Goal: Use online tool/utility: Utilize a website feature to perform a specific function

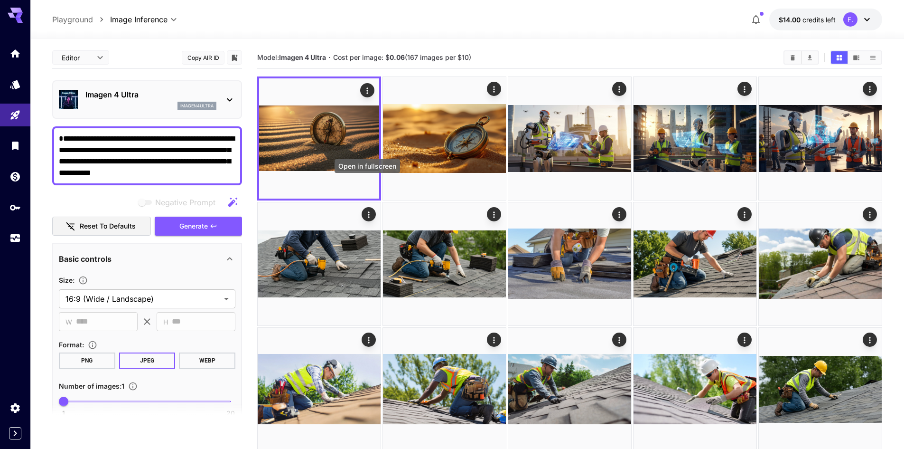
click at [0, 0] on icon "Open in fullscreen" at bounding box center [0, 0] width 0 height 0
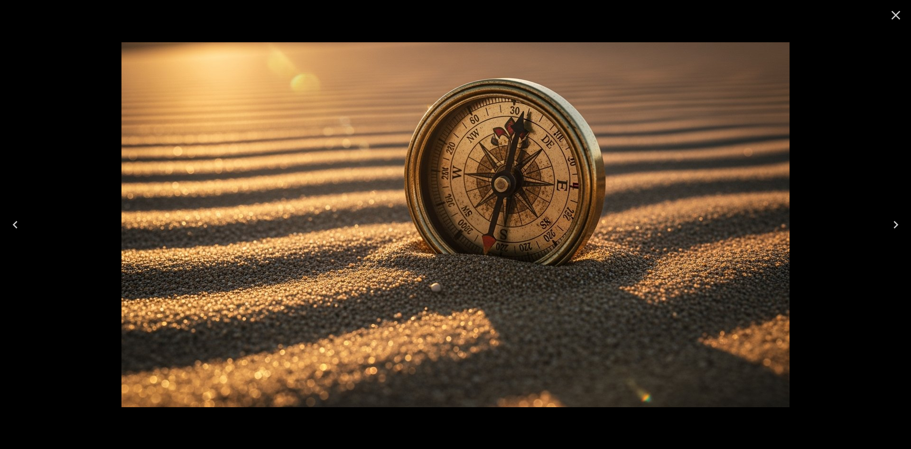
click at [890, 14] on icon "Close" at bounding box center [896, 15] width 15 height 15
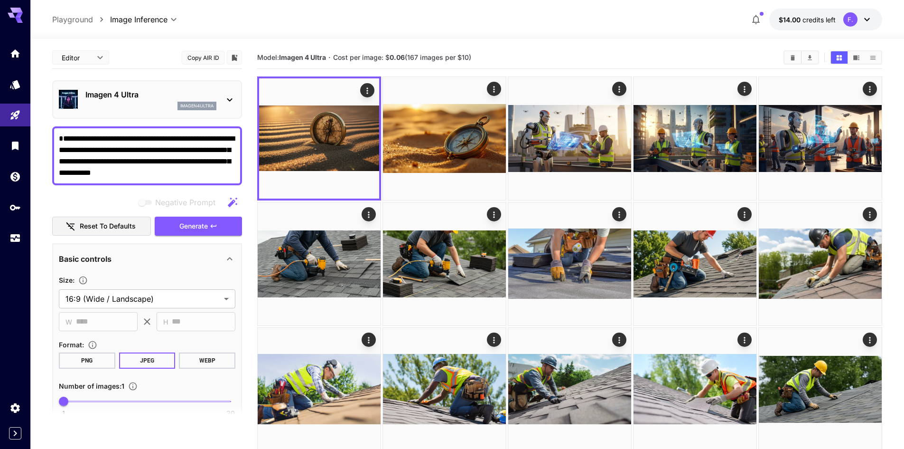
drag, startPoint x: 136, startPoint y: 163, endPoint x: 152, endPoint y: 168, distance: 16.8
click at [137, 163] on textarea "**********" at bounding box center [147, 156] width 177 height 46
click at [171, 173] on textarea "**********" at bounding box center [147, 156] width 177 height 46
drag, startPoint x: 173, startPoint y: 173, endPoint x: 75, endPoint y: 140, distance: 102.8
click at [61, 137] on textarea "**********" at bounding box center [147, 156] width 177 height 46
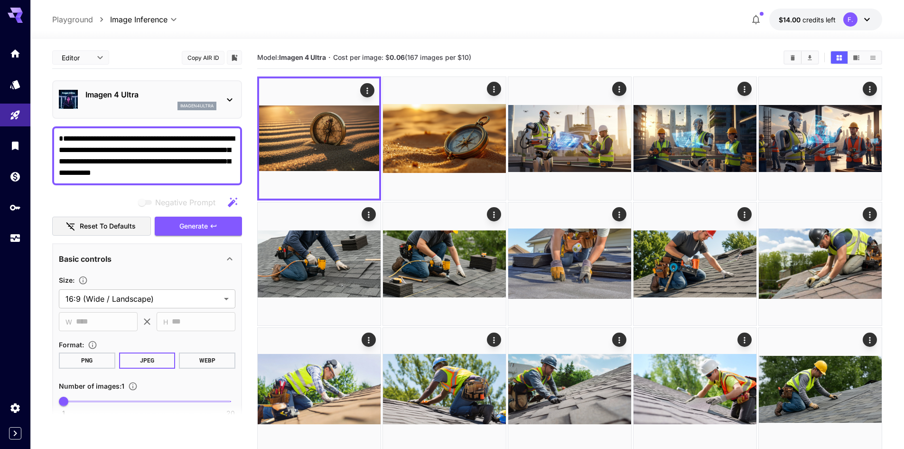
paste textarea "**********"
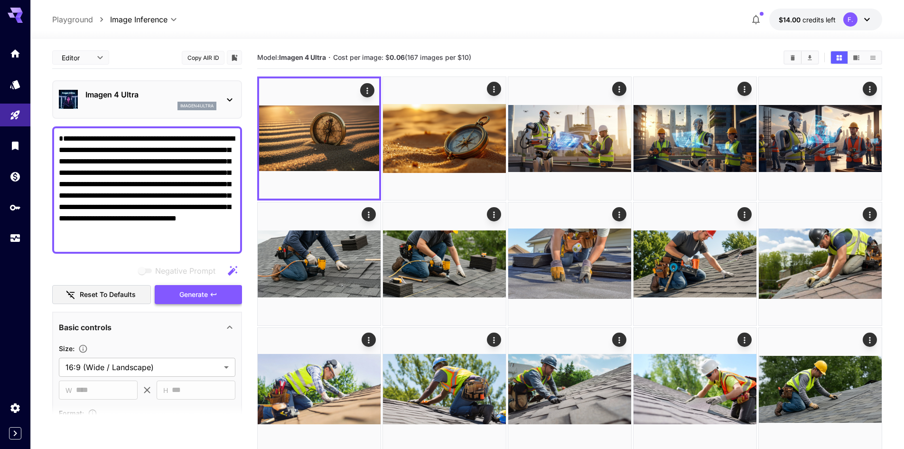
click at [187, 294] on span "Generate" at bounding box center [193, 295] width 28 height 12
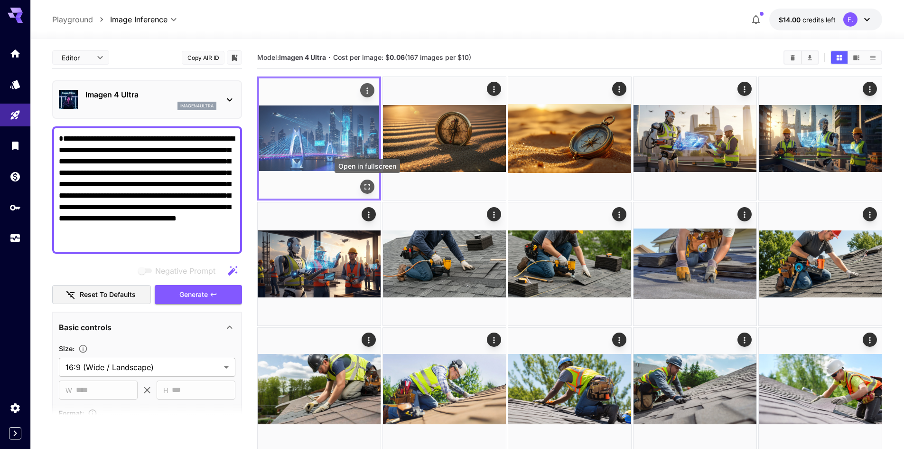
click at [363, 185] on icon "Open in fullscreen" at bounding box center [367, 186] width 9 height 9
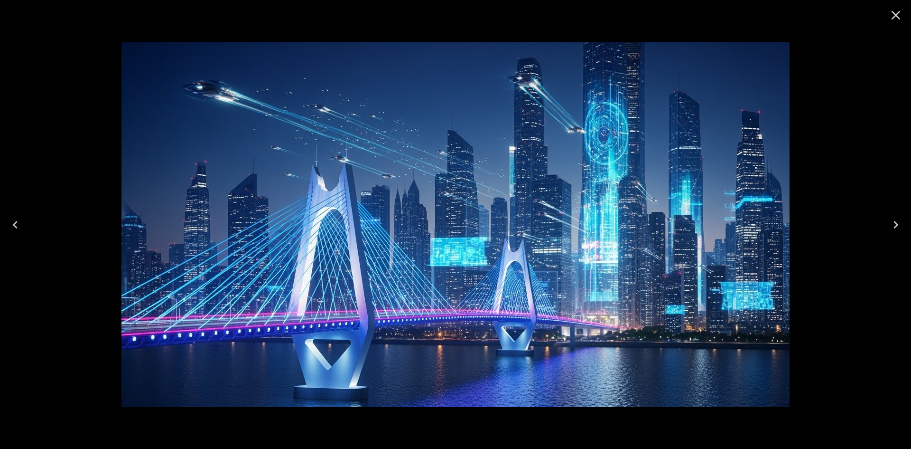
click at [897, 11] on icon "Close" at bounding box center [896, 15] width 15 height 15
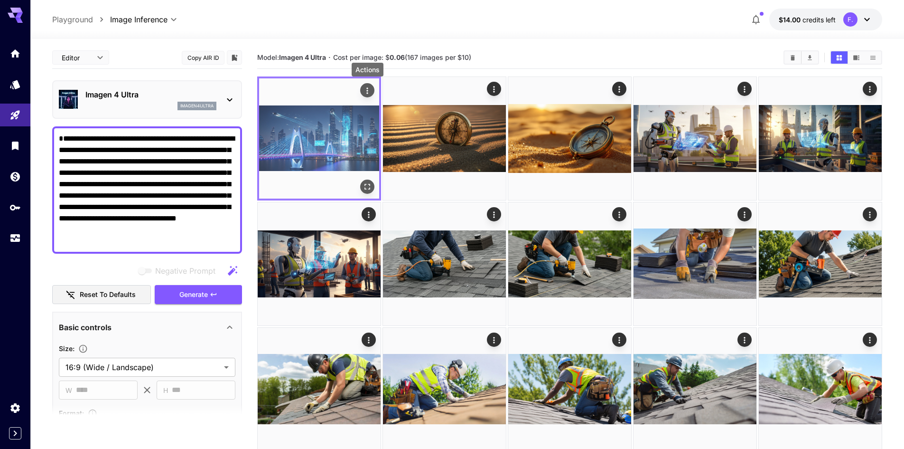
click at [365, 89] on icon "Actions" at bounding box center [367, 90] width 9 height 9
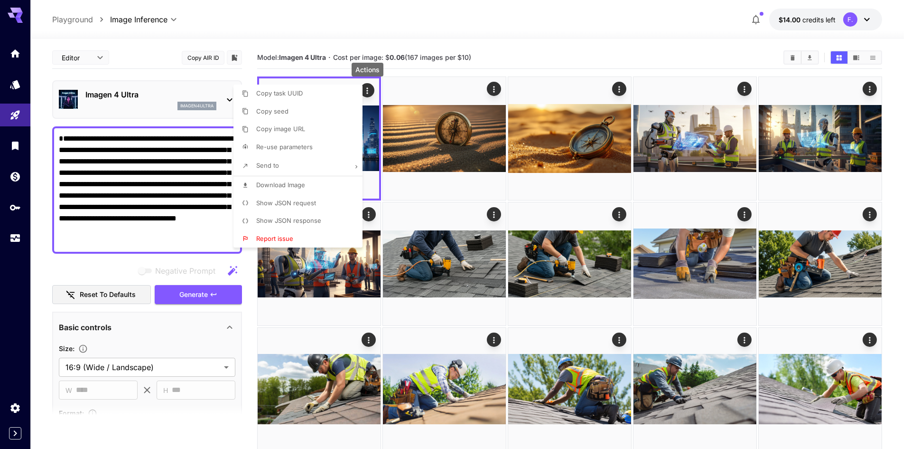
click at [282, 181] on span "Download Image" at bounding box center [280, 185] width 49 height 8
click at [134, 166] on div at bounding box center [455, 224] width 911 height 449
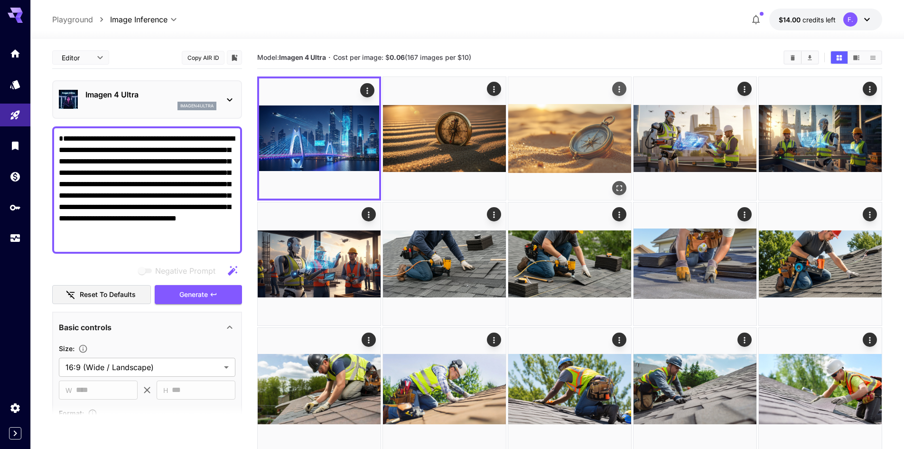
click at [585, 147] on img at bounding box center [569, 138] width 123 height 123
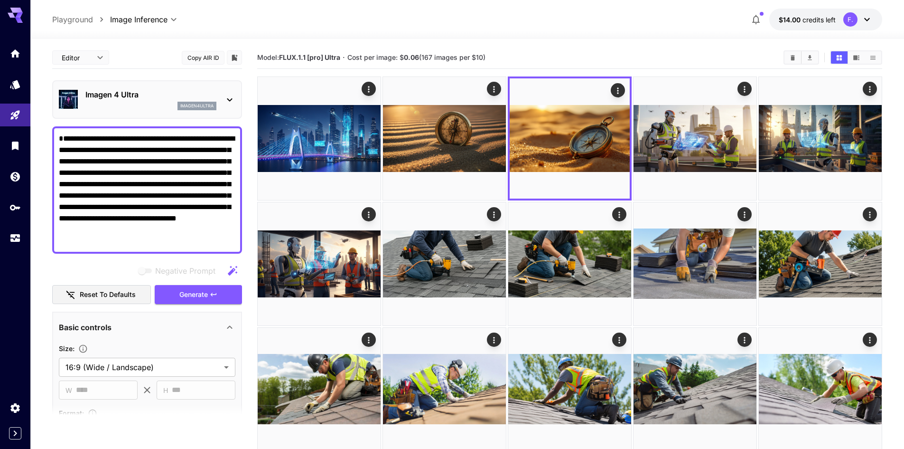
click at [207, 98] on p "Imagen 4 Ultra" at bounding box center [150, 94] width 131 height 11
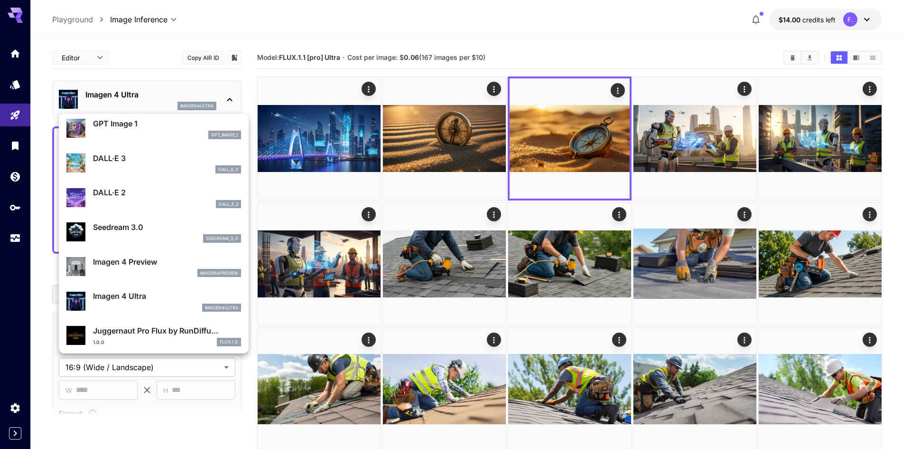
scroll to position [190, 0]
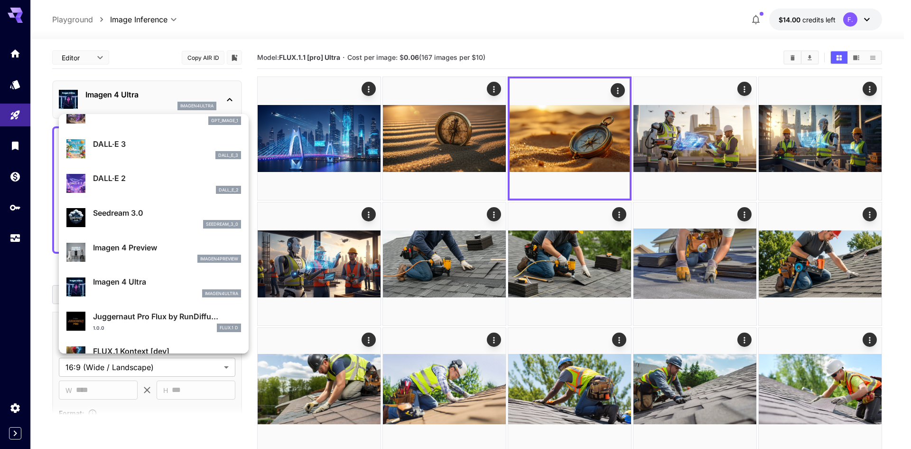
click at [134, 280] on p "Imagen 4 Ultra" at bounding box center [167, 281] width 148 height 11
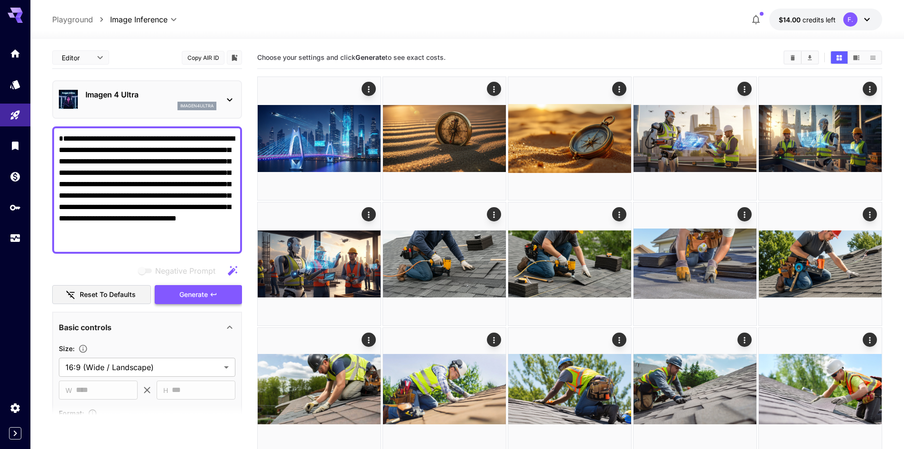
click at [190, 292] on span "Generate" at bounding box center [193, 295] width 28 height 12
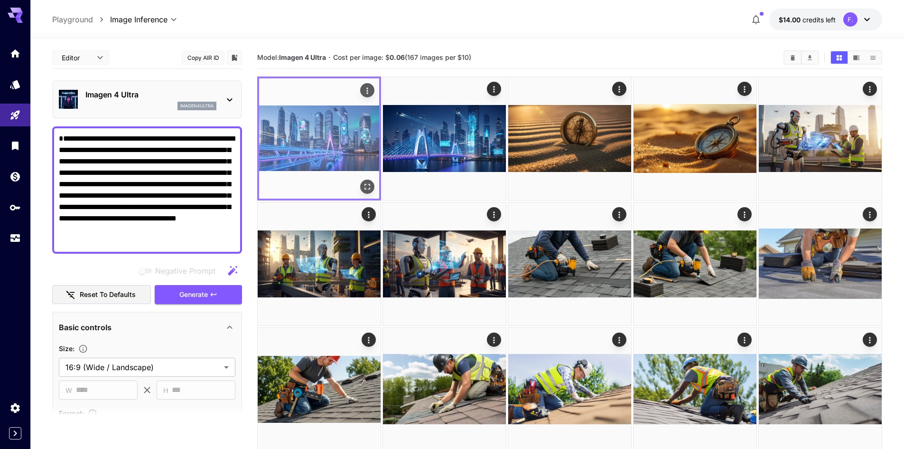
click at [365, 184] on icon "Open in fullscreen" at bounding box center [368, 187] width 6 height 6
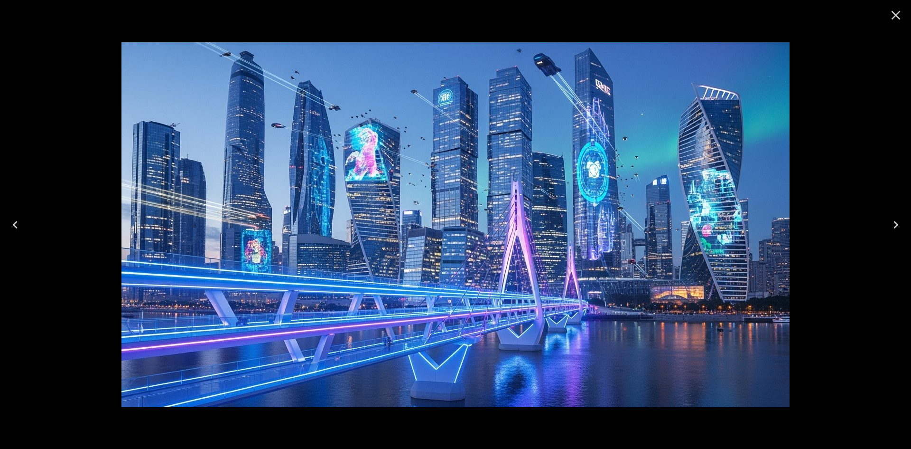
click at [892, 18] on icon "Close" at bounding box center [896, 15] width 15 height 15
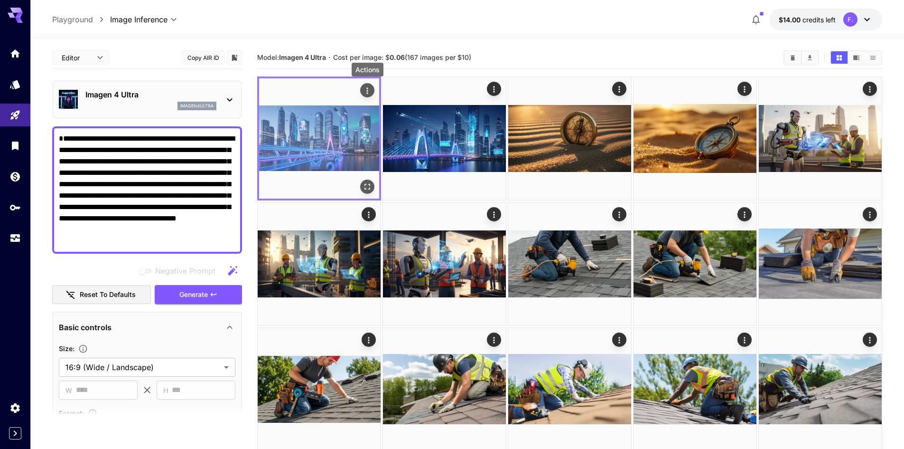
click at [368, 92] on icon "Actions" at bounding box center [367, 90] width 9 height 9
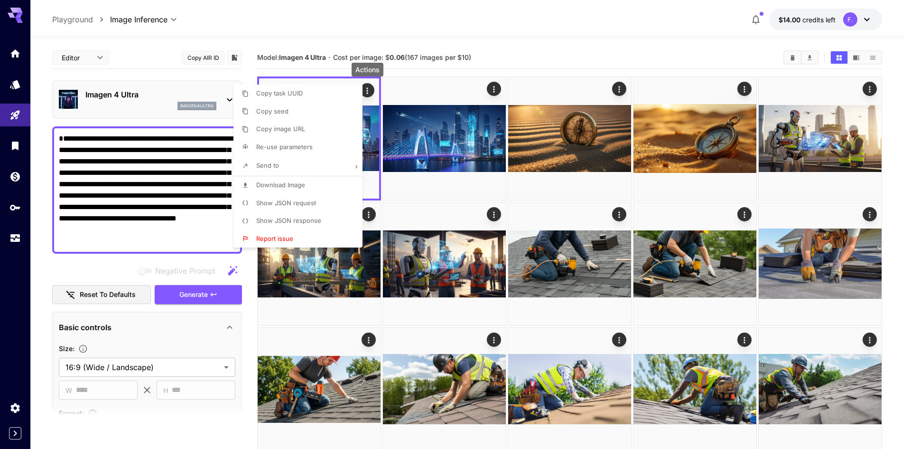
click at [278, 185] on span "Download Image" at bounding box center [280, 185] width 49 height 8
click at [155, 204] on div at bounding box center [455, 224] width 911 height 449
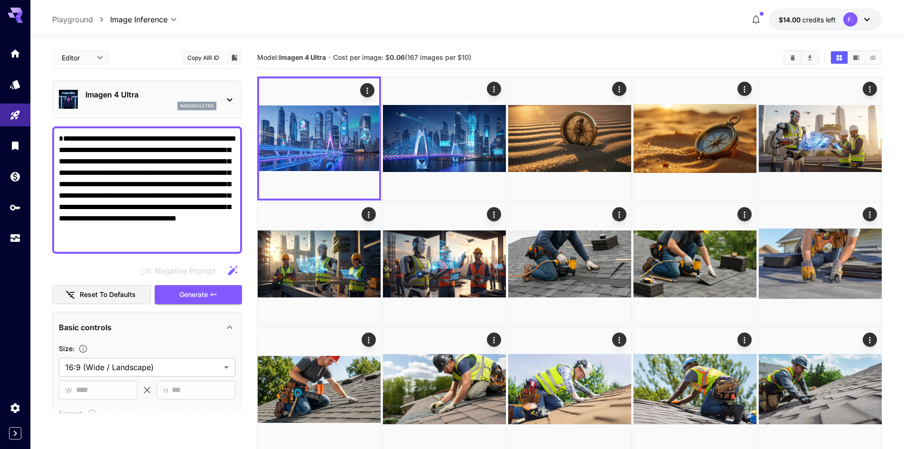
drag, startPoint x: 121, startPoint y: 244, endPoint x: 52, endPoint y: 131, distance: 131.5
paste textarea
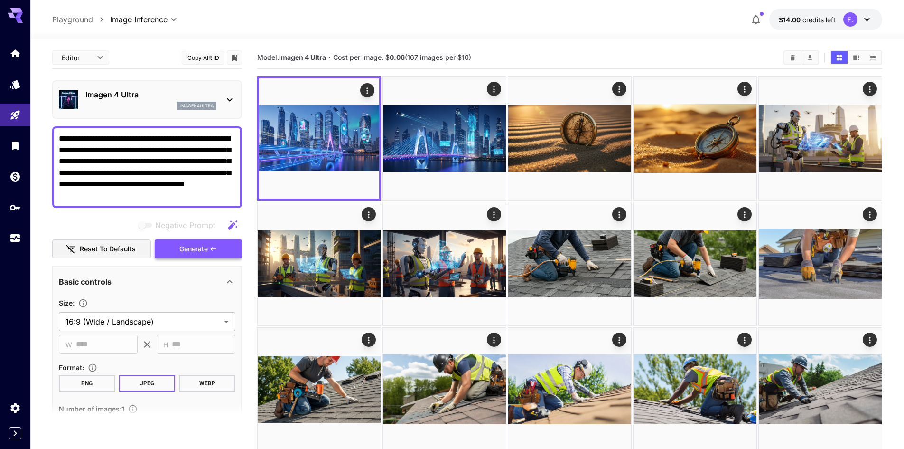
type textarea "**********"
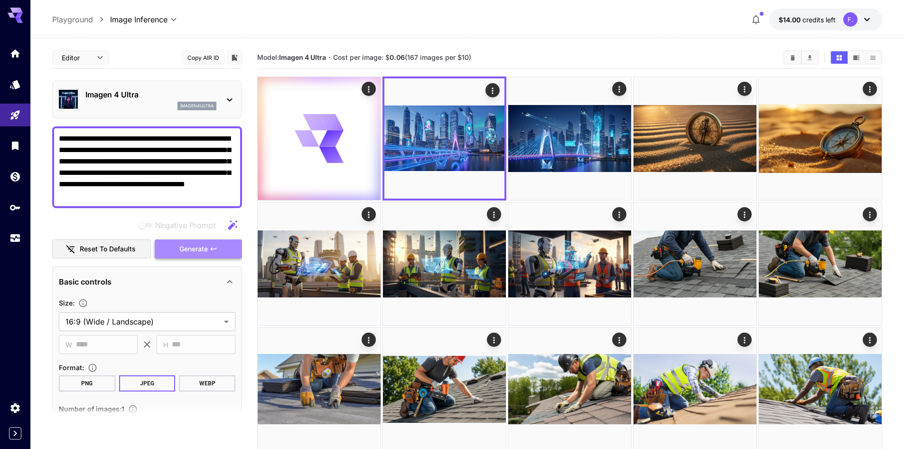
click at [217, 245] on icon "button" at bounding box center [214, 249] width 8 height 8
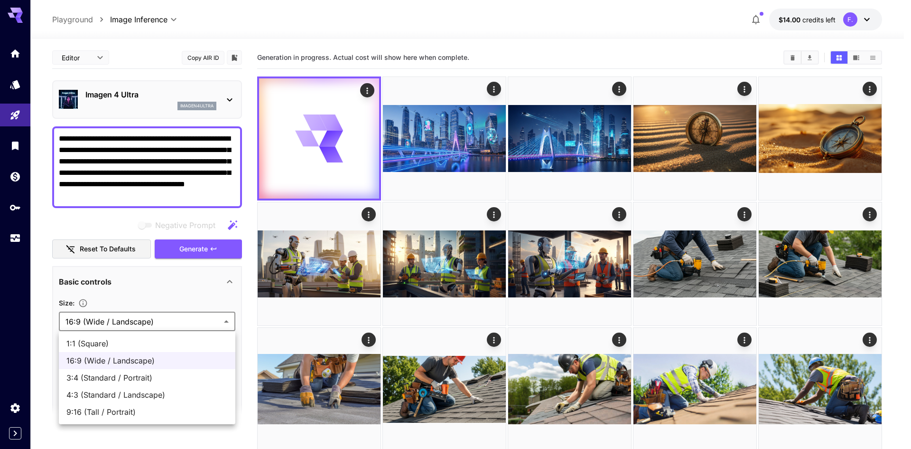
click at [144, 322] on div at bounding box center [455, 224] width 911 height 449
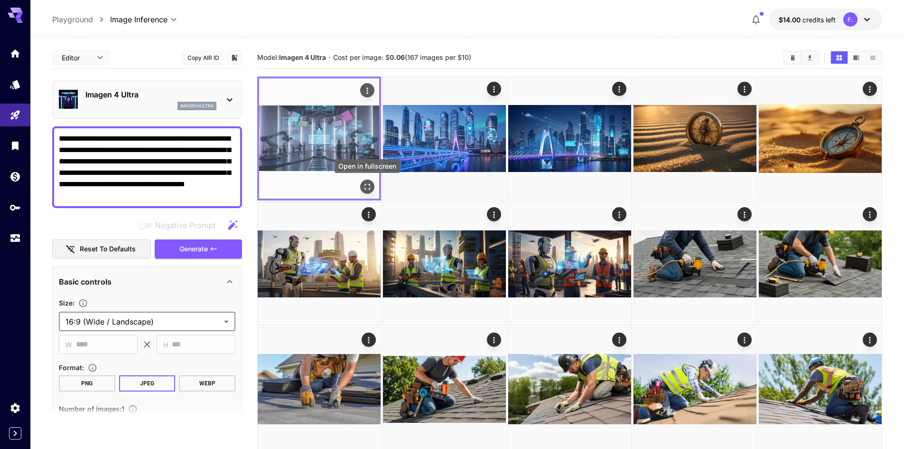
click at [367, 182] on icon "Open in fullscreen" at bounding box center [367, 186] width 9 height 9
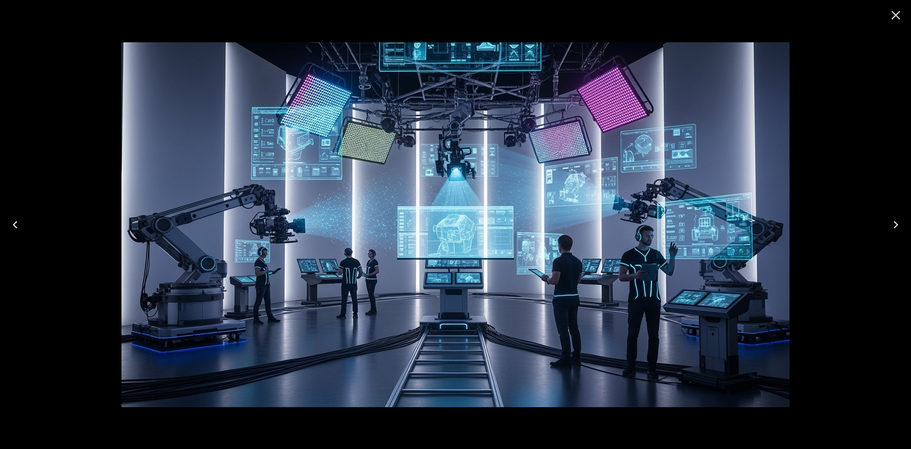
click at [900, 14] on icon "Close" at bounding box center [896, 15] width 15 height 15
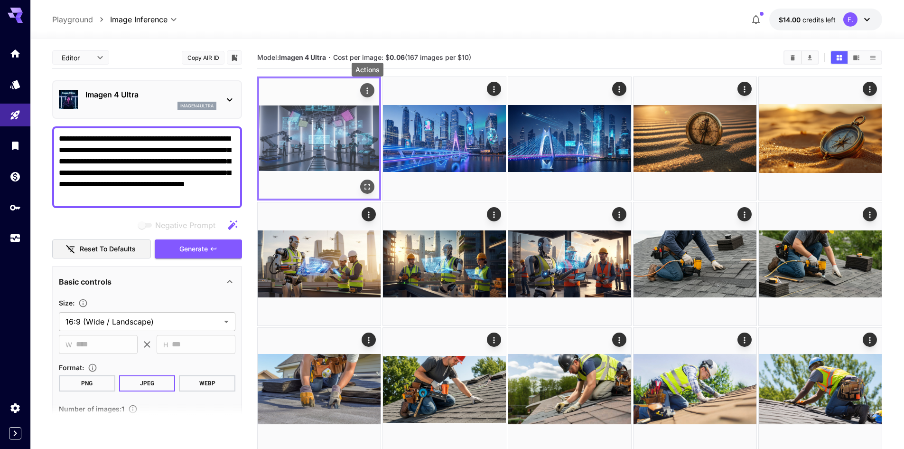
click at [367, 87] on icon "Actions" at bounding box center [367, 90] width 9 height 9
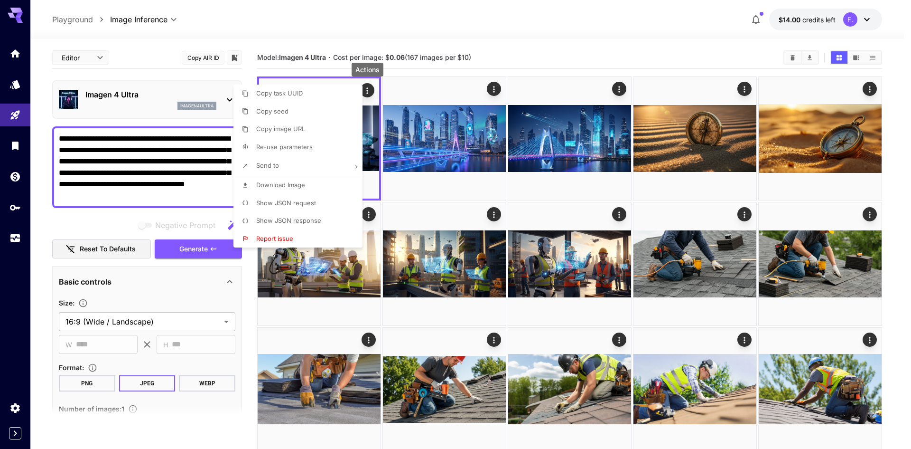
click at [285, 180] on p "Download Image" at bounding box center [280, 184] width 49 height 9
click at [542, 47] on div at bounding box center [455, 224] width 911 height 449
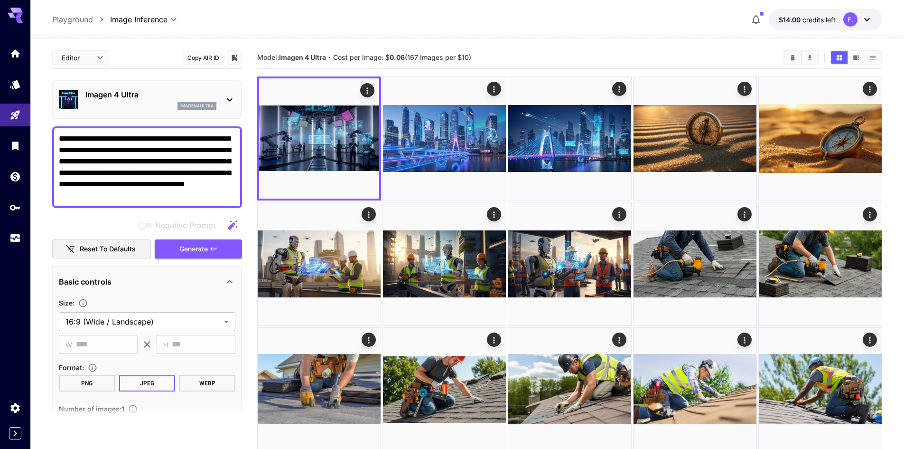
drag, startPoint x: 223, startPoint y: 196, endPoint x: 43, endPoint y: 146, distance: 186.8
click at [223, 97] on div "Imagen 4 Ultra imagen4ultra" at bounding box center [147, 99] width 177 height 29
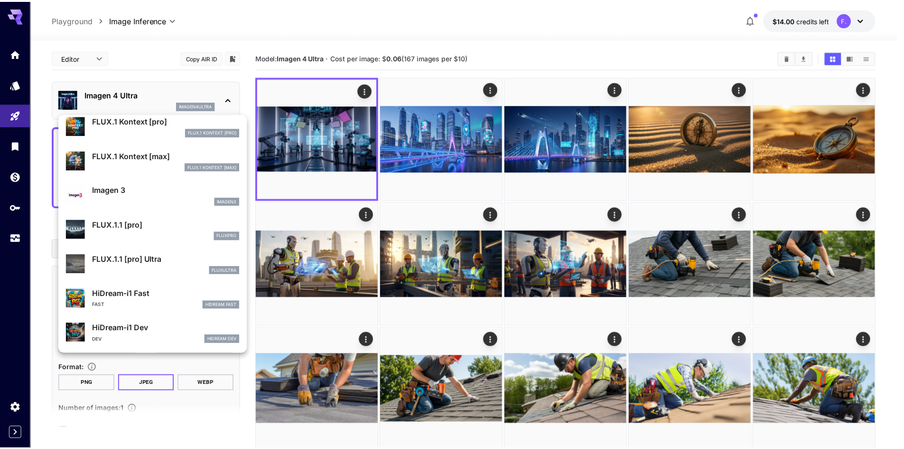
scroll to position [475, 0]
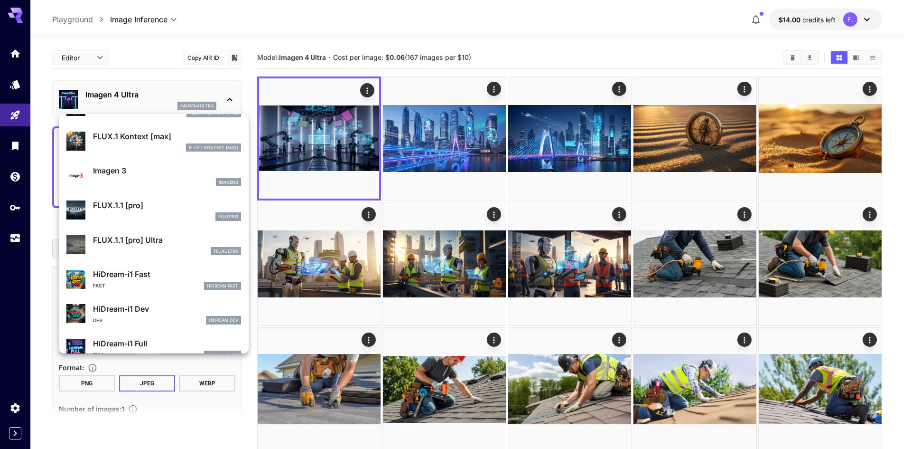
click at [140, 249] on div "fluxultra" at bounding box center [167, 251] width 148 height 9
type input "**********"
type input "****"
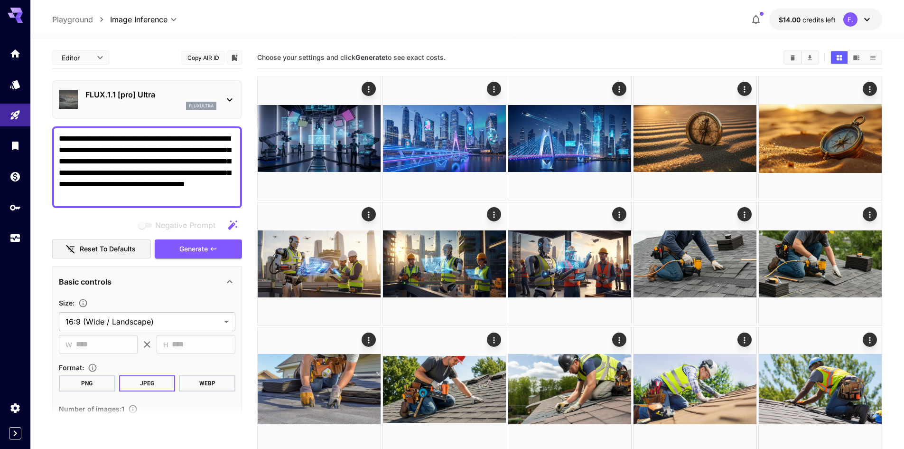
drag, startPoint x: 221, startPoint y: 195, endPoint x: 80, endPoint y: 144, distance: 149.9
click at [54, 131] on div "**********" at bounding box center [147, 167] width 190 height 82
paste textarea
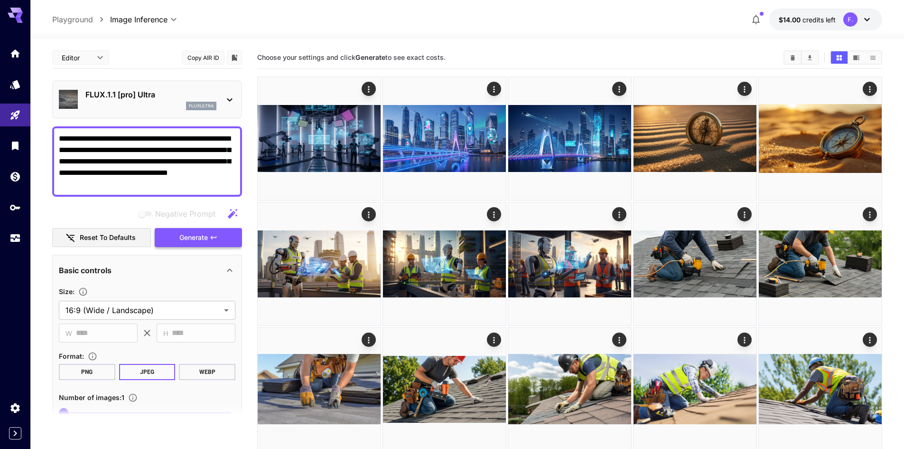
type textarea "**********"
click at [191, 237] on span "Generate" at bounding box center [193, 238] width 28 height 12
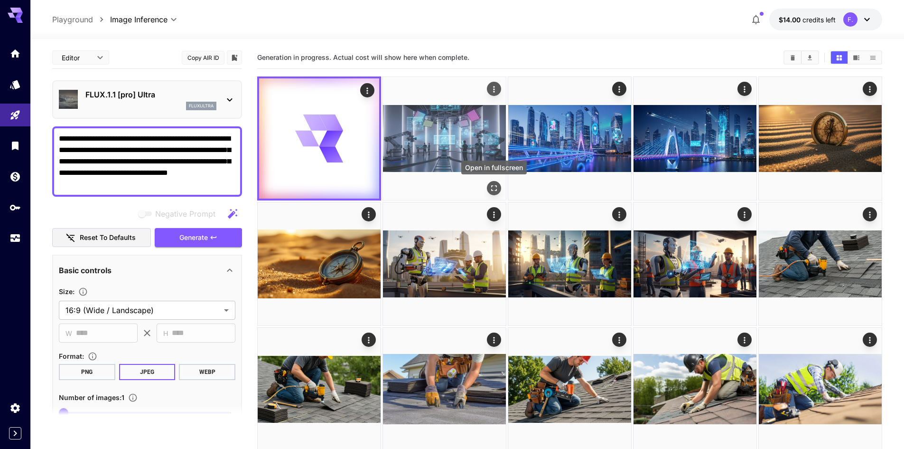
click at [489, 185] on icon "Open in fullscreen" at bounding box center [493, 187] width 9 height 9
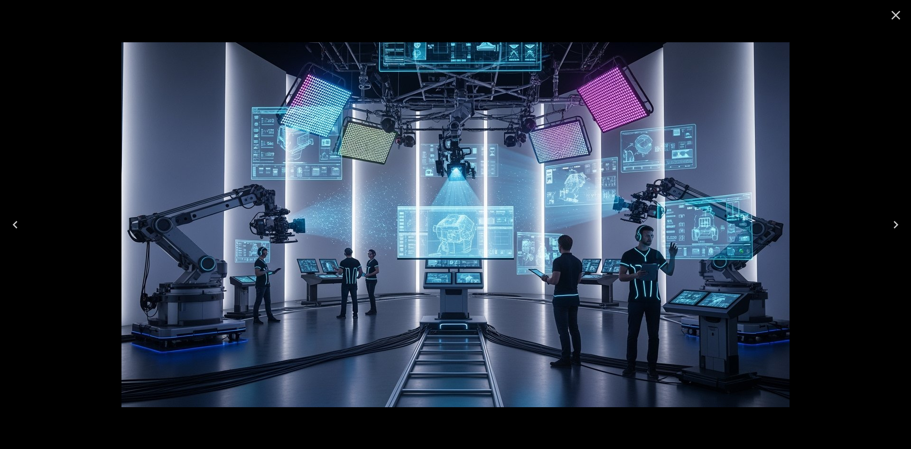
click at [898, 15] on icon "Close" at bounding box center [896, 15] width 15 height 15
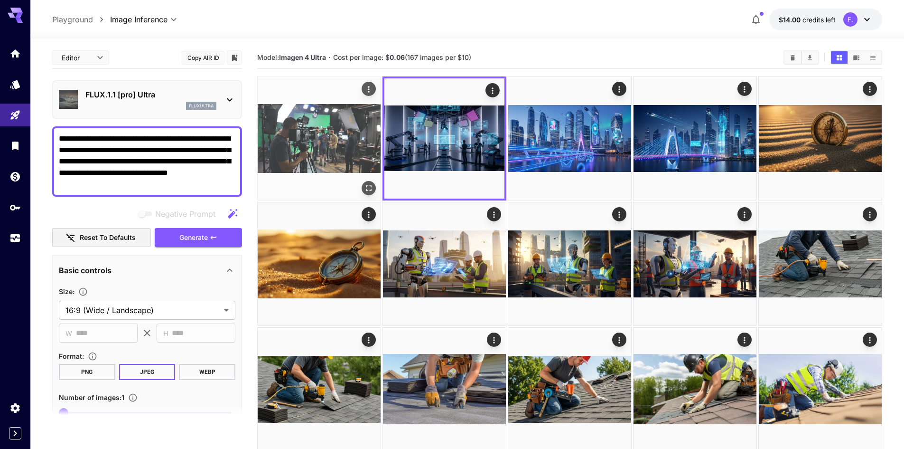
click at [301, 136] on img at bounding box center [319, 138] width 123 height 123
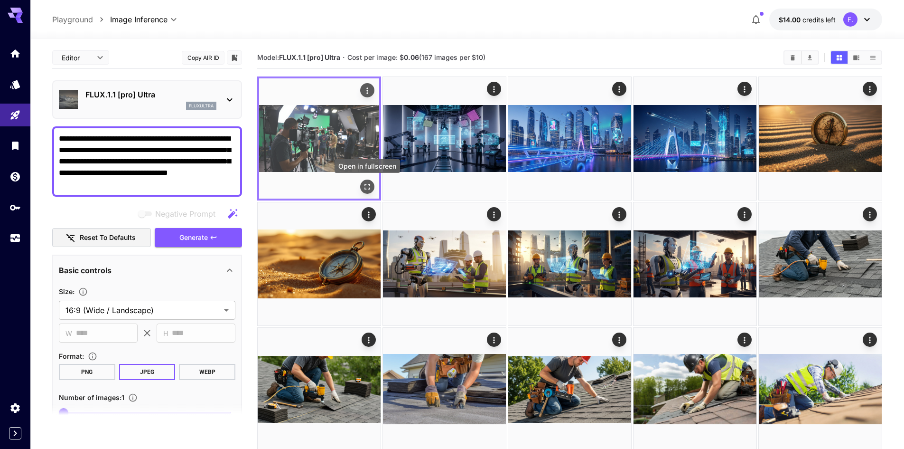
click at [366, 186] on icon "Open in fullscreen" at bounding box center [367, 186] width 9 height 9
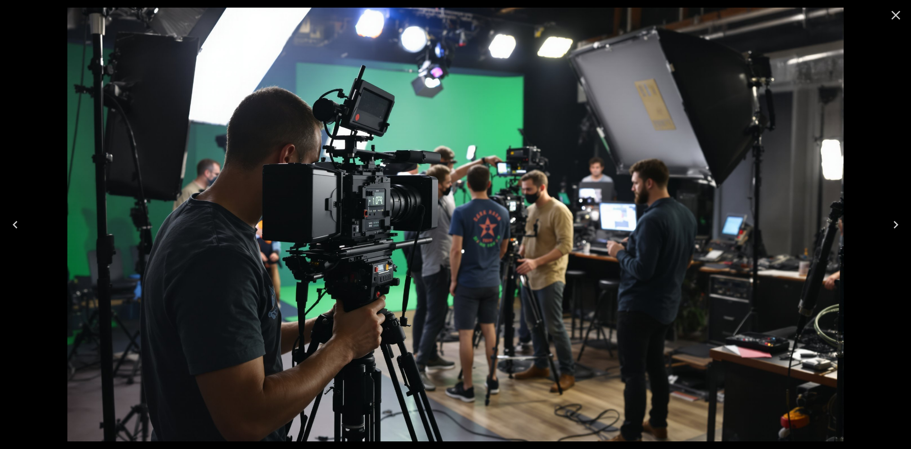
click at [897, 12] on icon "Close" at bounding box center [896, 15] width 15 height 15
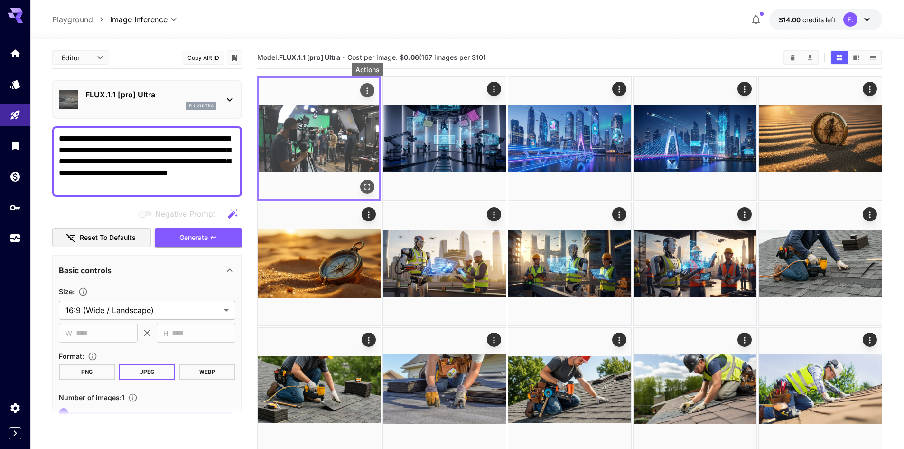
click at [366, 91] on icon "Actions" at bounding box center [367, 90] width 9 height 9
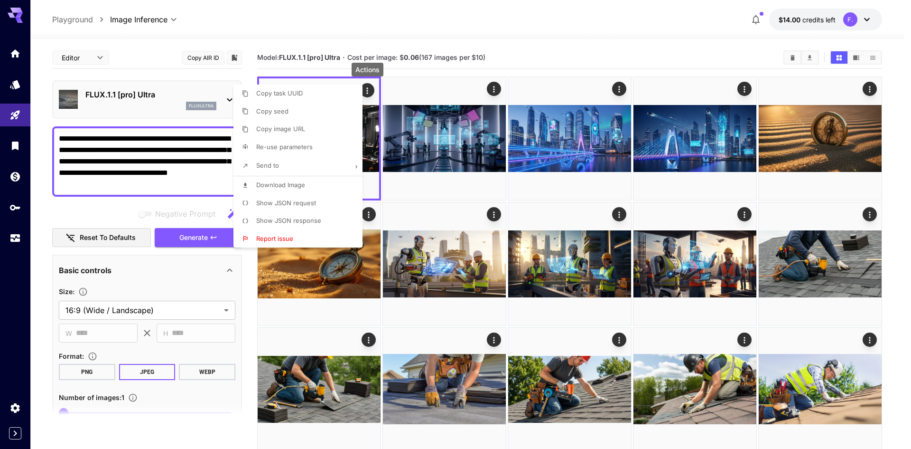
click at [295, 182] on span "Download Image" at bounding box center [280, 185] width 49 height 8
click at [176, 179] on div at bounding box center [455, 224] width 911 height 449
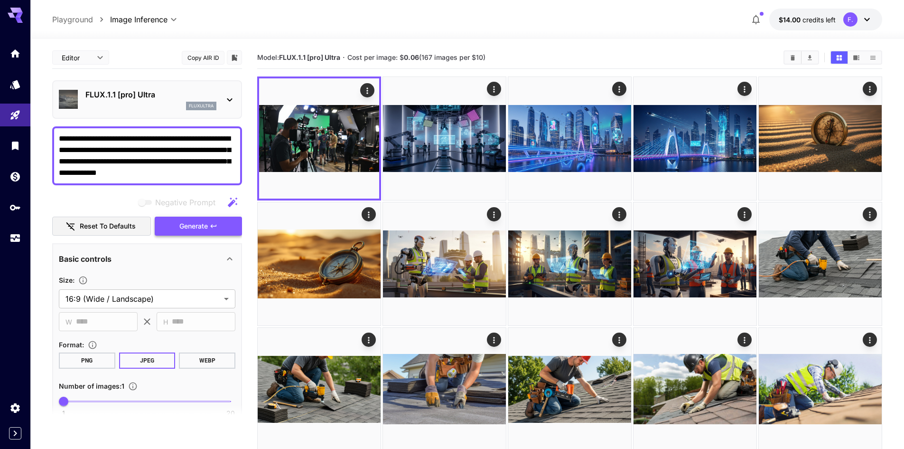
click at [203, 228] on span "Generate" at bounding box center [193, 226] width 28 height 12
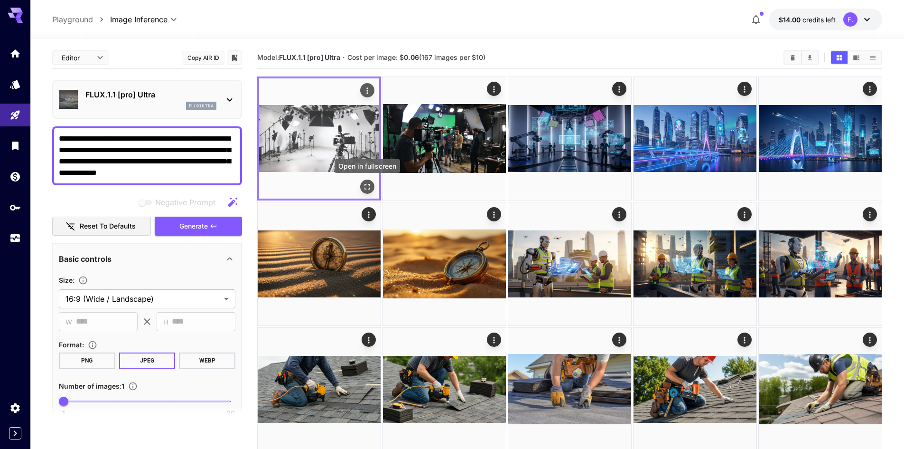
click at [370, 183] on icon "Open in fullscreen" at bounding box center [367, 186] width 9 height 9
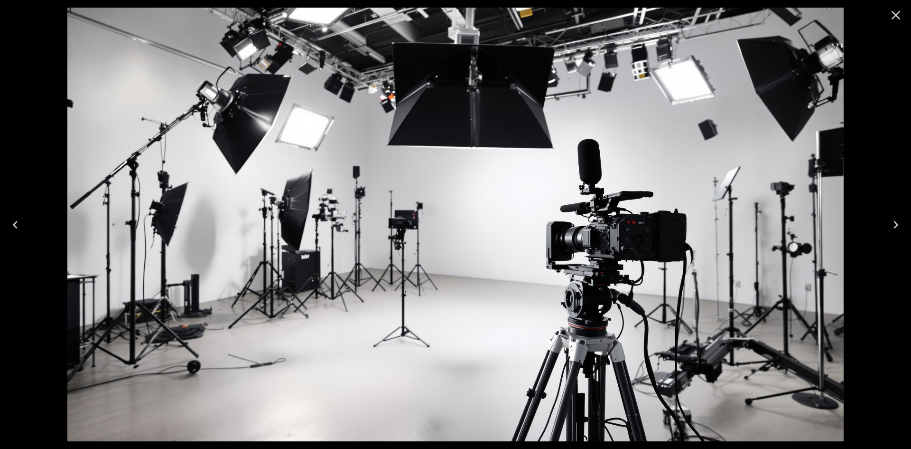
click at [898, 15] on icon "Close" at bounding box center [896, 15] width 15 height 15
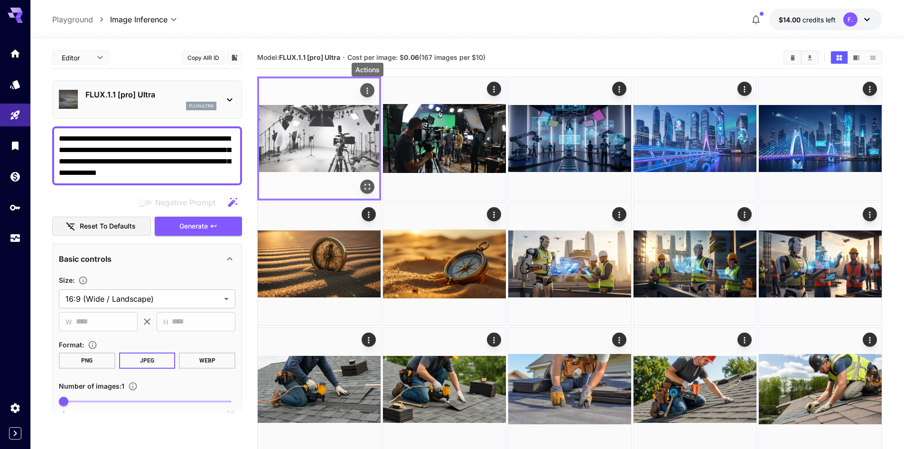
click at [363, 89] on icon "Actions" at bounding box center [367, 90] width 9 height 9
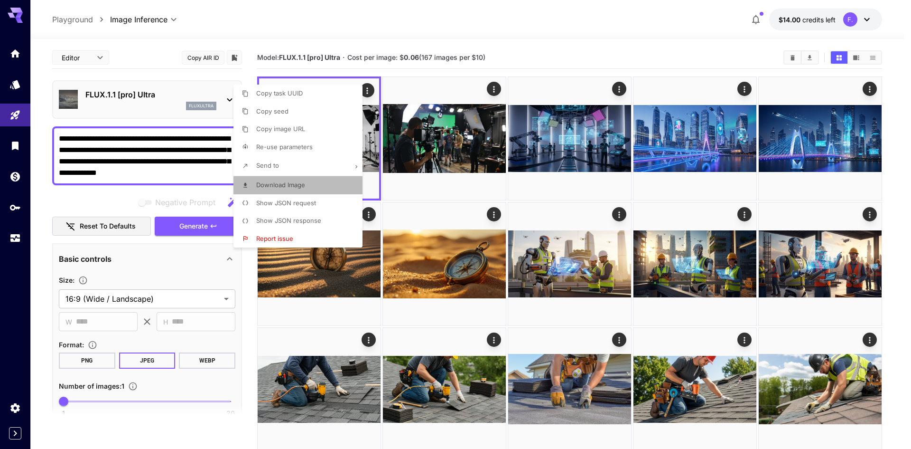
click at [274, 182] on span "Download Image" at bounding box center [280, 185] width 49 height 8
click at [199, 168] on div at bounding box center [455, 224] width 911 height 449
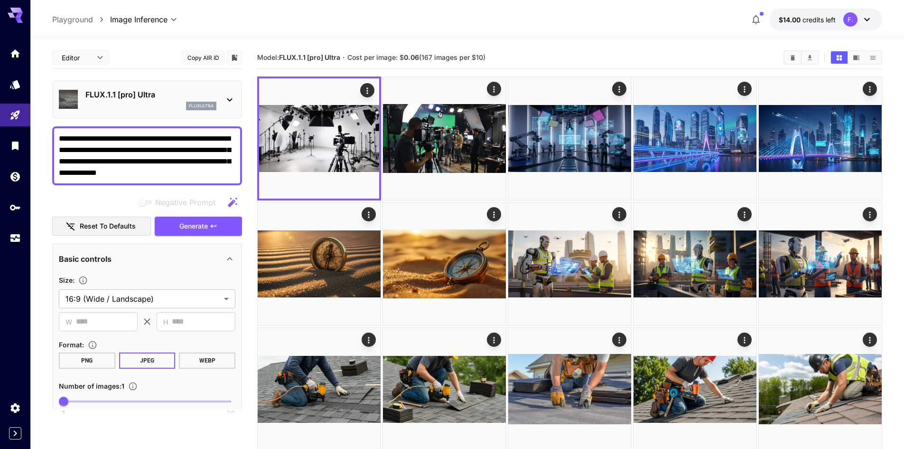
drag, startPoint x: 202, startPoint y: 172, endPoint x: 41, endPoint y: 139, distance: 164.4
paste textarea "**********"
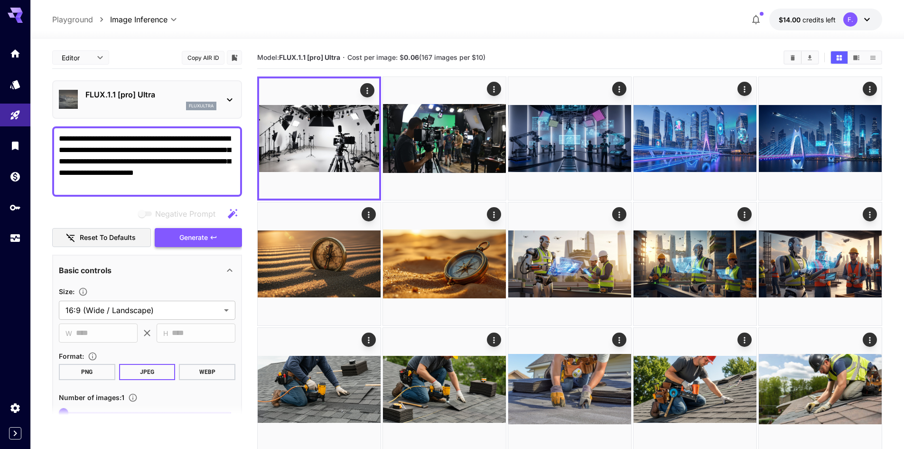
type textarea "**********"
click at [189, 236] on span "Generate" at bounding box center [193, 238] width 28 height 12
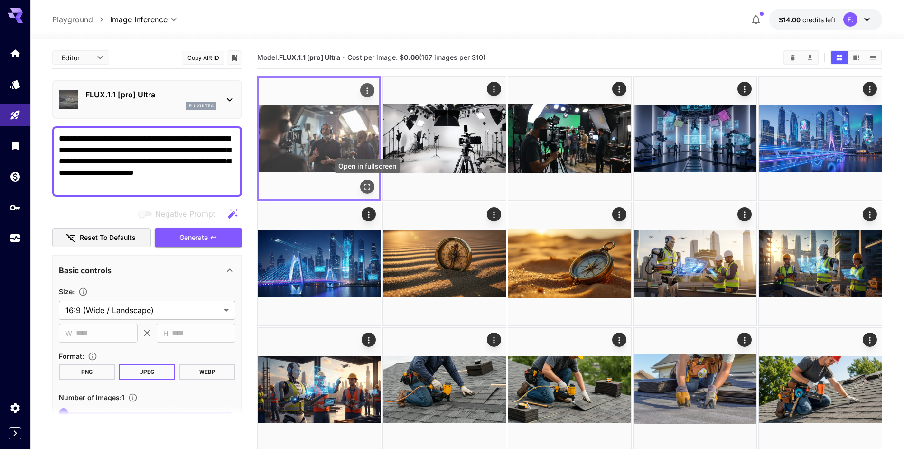
click at [365, 183] on icon "Open in fullscreen" at bounding box center [367, 186] width 9 height 9
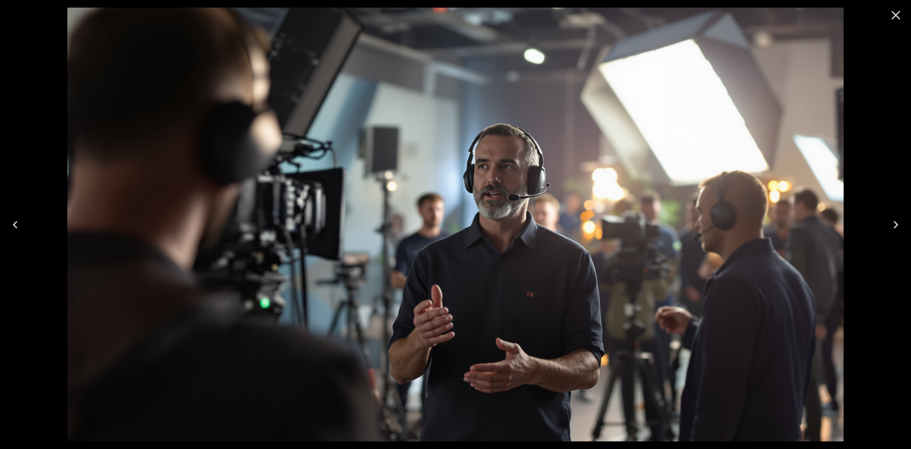
click at [891, 16] on icon "Close" at bounding box center [896, 15] width 15 height 15
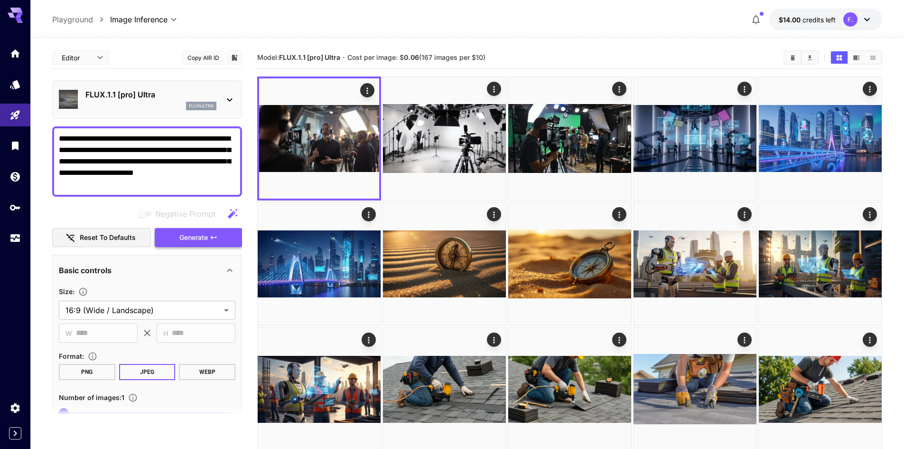
click at [189, 234] on span "Generate" at bounding box center [193, 238] width 28 height 12
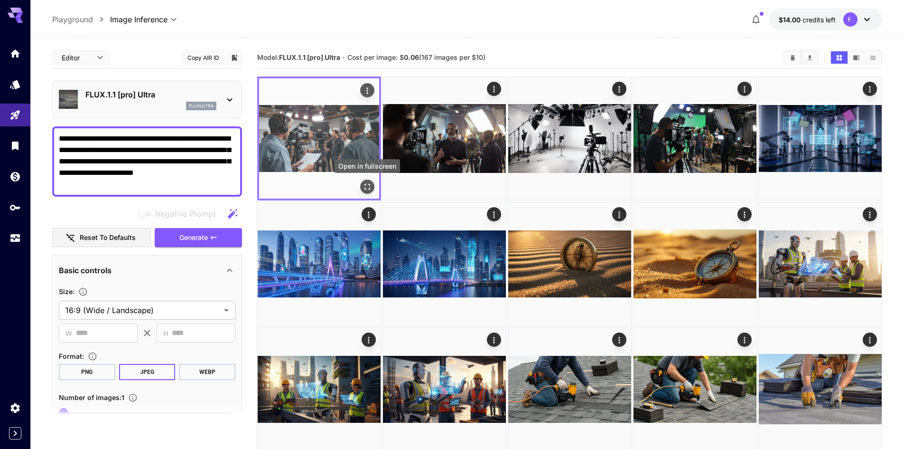
click at [367, 182] on icon "Open in fullscreen" at bounding box center [367, 186] width 9 height 9
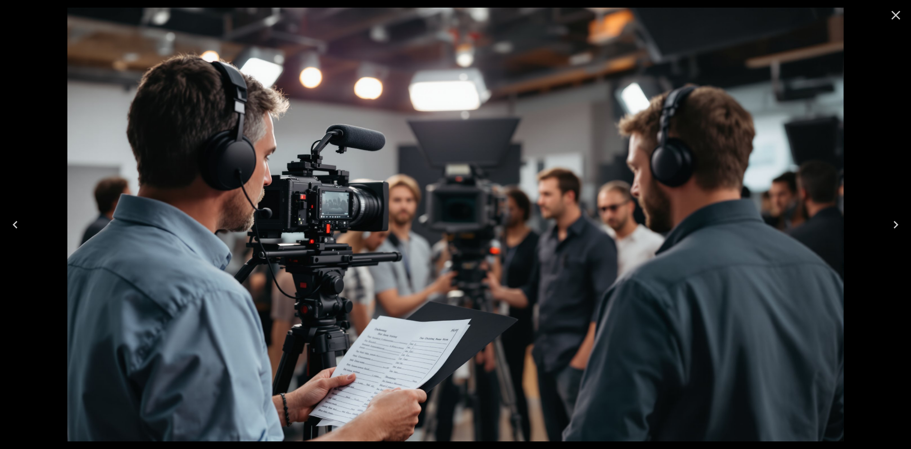
click at [895, 16] on icon "Close" at bounding box center [896, 15] width 9 height 9
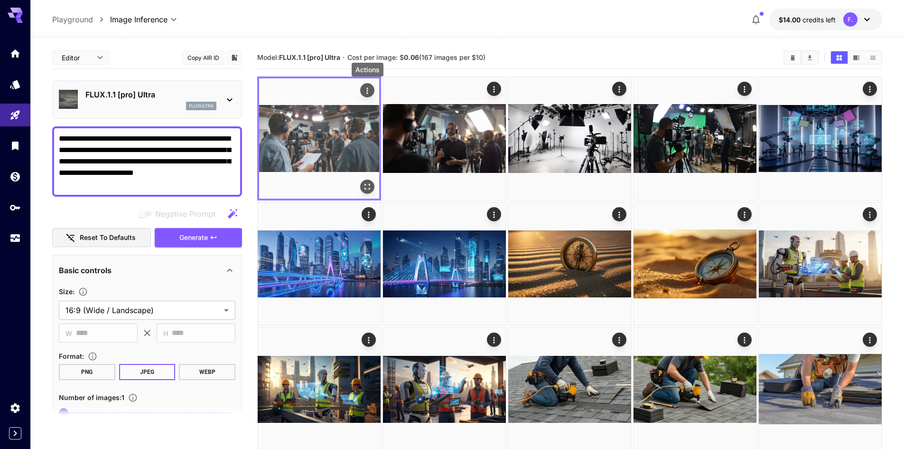
click at [368, 89] on icon "Actions" at bounding box center [367, 90] width 9 height 9
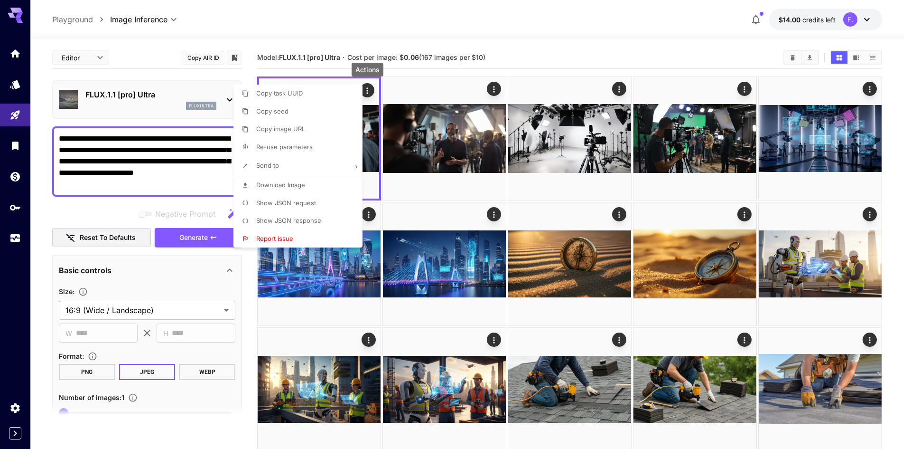
click at [277, 185] on span "Download Image" at bounding box center [280, 185] width 49 height 8
click at [591, 32] on div at bounding box center [455, 224] width 911 height 449
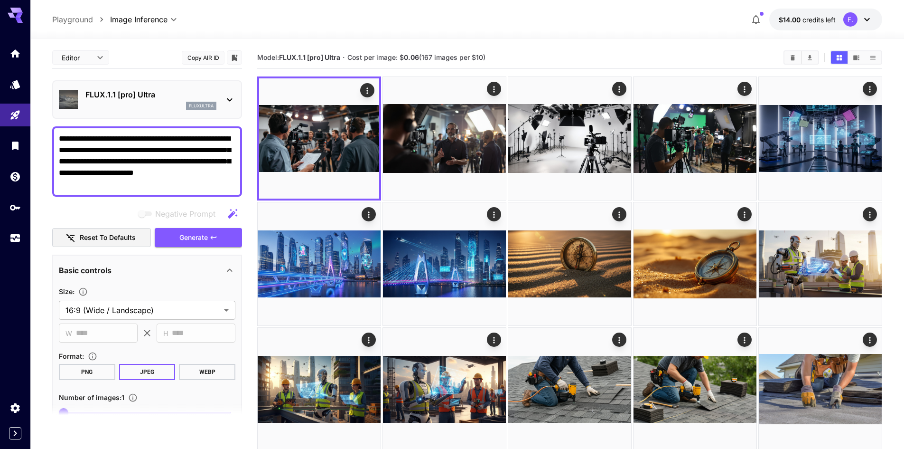
click at [628, 32] on div at bounding box center [467, 33] width 874 height 11
drag, startPoint x: 157, startPoint y: 188, endPoint x: 82, endPoint y: 145, distance: 87.2
click at [56, 139] on div "**********" at bounding box center [147, 161] width 190 height 70
paste textarea "**********"
type textarea "**********"
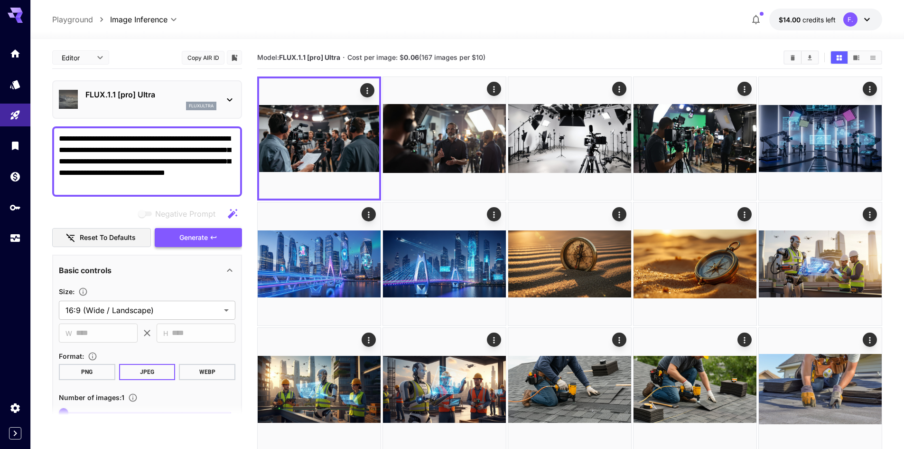
click at [193, 234] on span "Generate" at bounding box center [193, 238] width 28 height 12
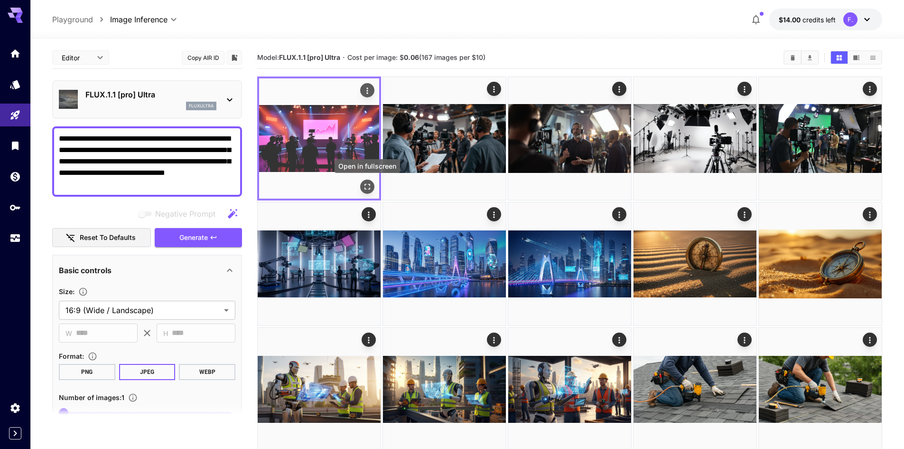
click at [365, 185] on icon "Open in fullscreen" at bounding box center [368, 187] width 6 height 6
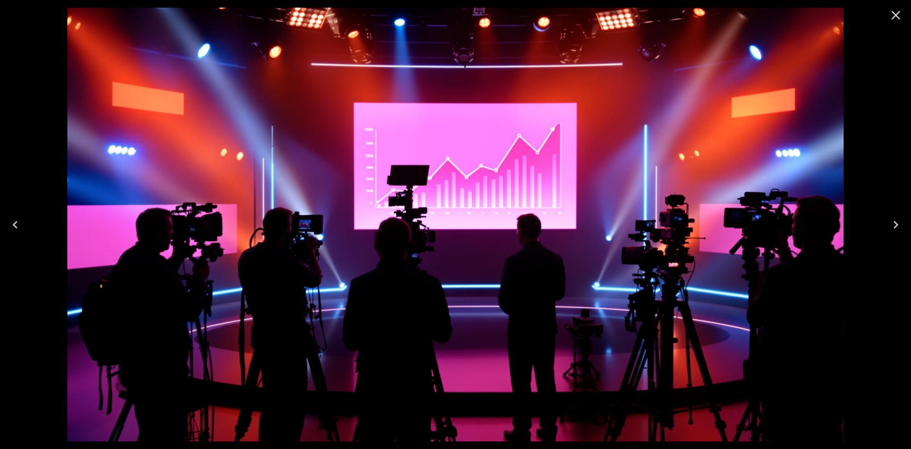
click at [903, 19] on icon "Close" at bounding box center [896, 15] width 15 height 15
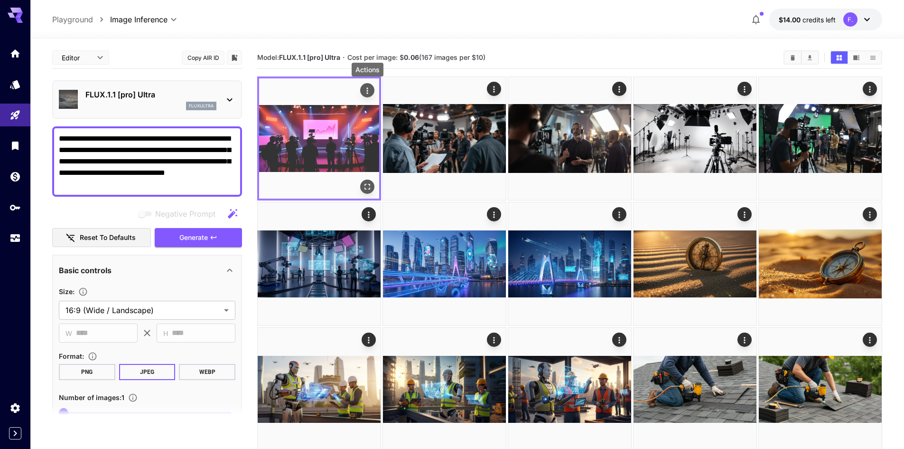
click at [366, 92] on icon "Actions" at bounding box center [367, 90] width 9 height 9
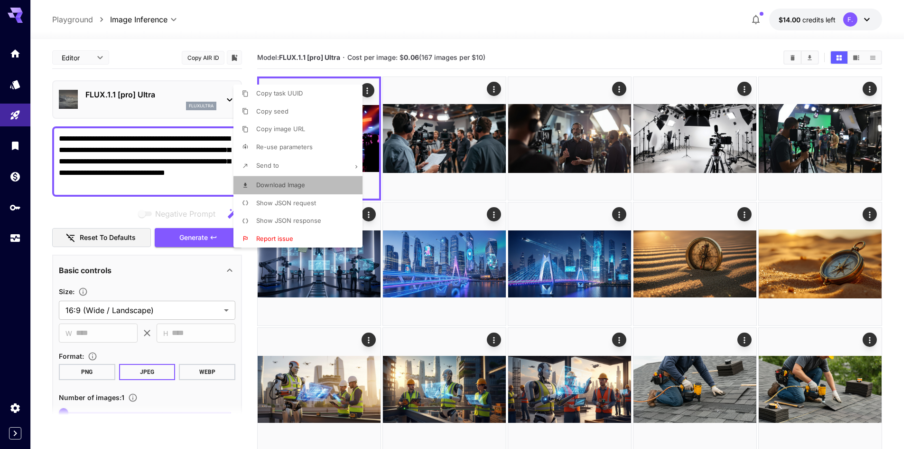
click at [274, 182] on span "Download Image" at bounding box center [280, 185] width 49 height 8
click at [193, 235] on div at bounding box center [455, 224] width 911 height 449
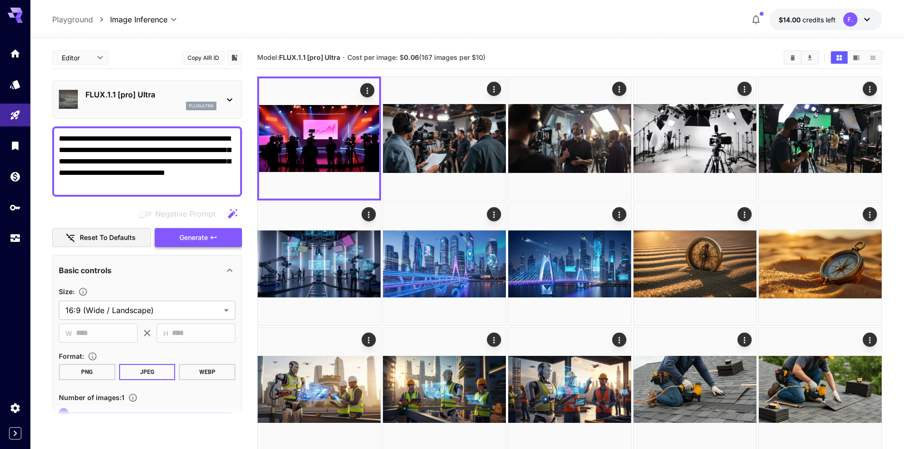
click at [214, 239] on icon "button" at bounding box center [214, 238] width 8 height 8
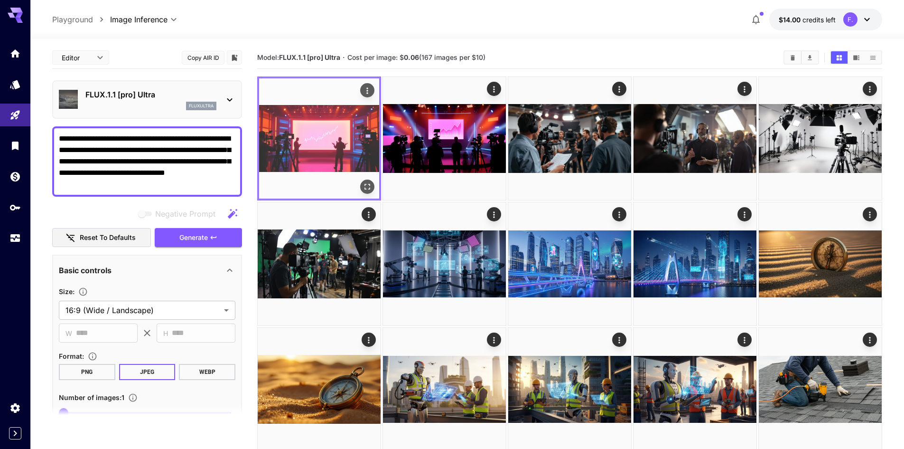
click at [370, 184] on icon "Open in fullscreen" at bounding box center [368, 187] width 6 height 6
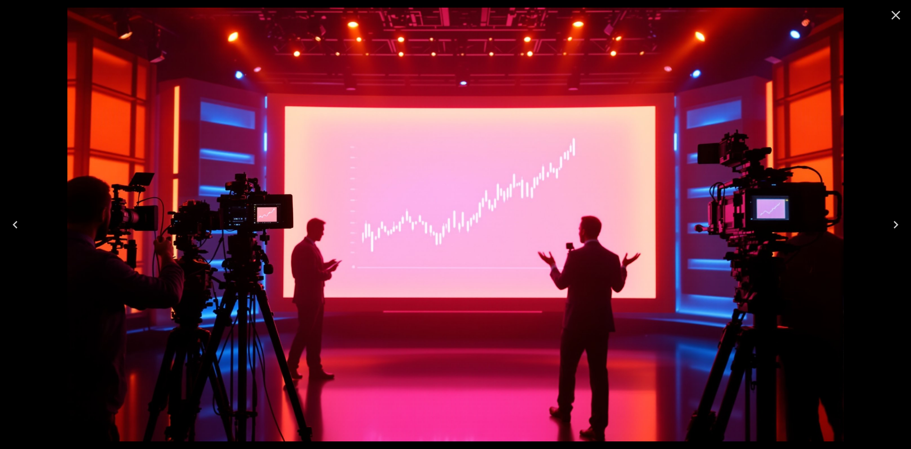
click at [893, 12] on icon "Close" at bounding box center [896, 15] width 9 height 9
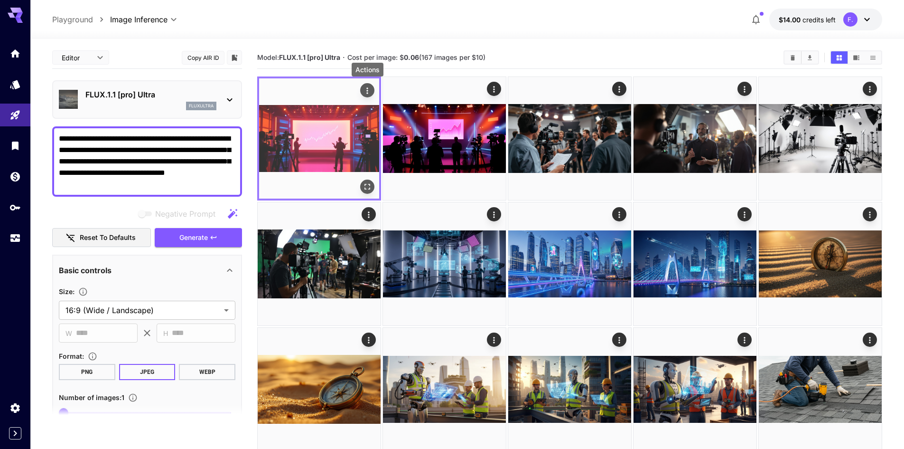
click at [366, 93] on icon "Actions" at bounding box center [367, 90] width 9 height 9
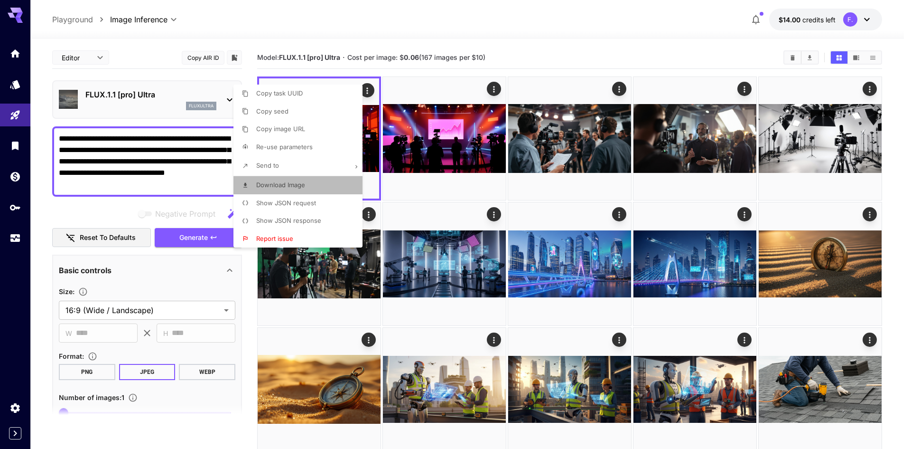
click at [299, 187] on span "Download Image" at bounding box center [280, 185] width 49 height 8
click at [152, 170] on div at bounding box center [455, 224] width 911 height 449
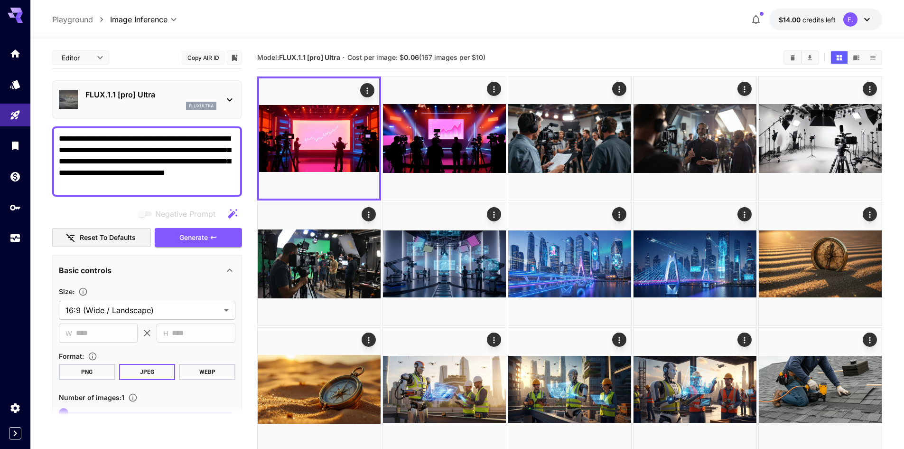
drag, startPoint x: 113, startPoint y: 181, endPoint x: 44, endPoint y: 138, distance: 80.9
paste textarea "*********"
click at [192, 235] on span "Generate" at bounding box center [193, 238] width 28 height 12
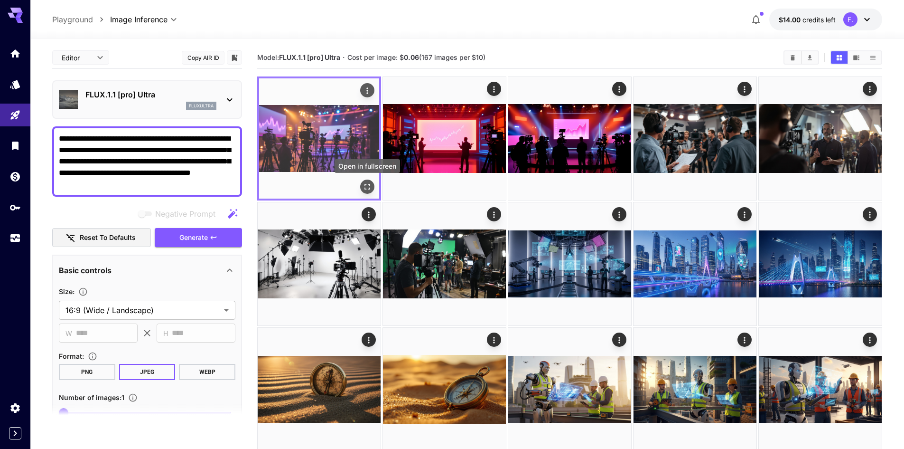
click at [372, 186] on icon "Open in fullscreen" at bounding box center [367, 186] width 9 height 9
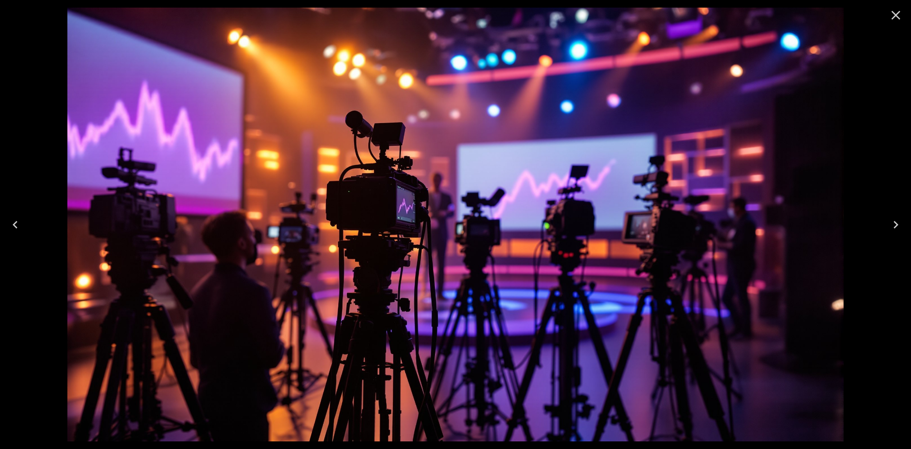
click at [892, 16] on icon "Close" at bounding box center [896, 15] width 15 height 15
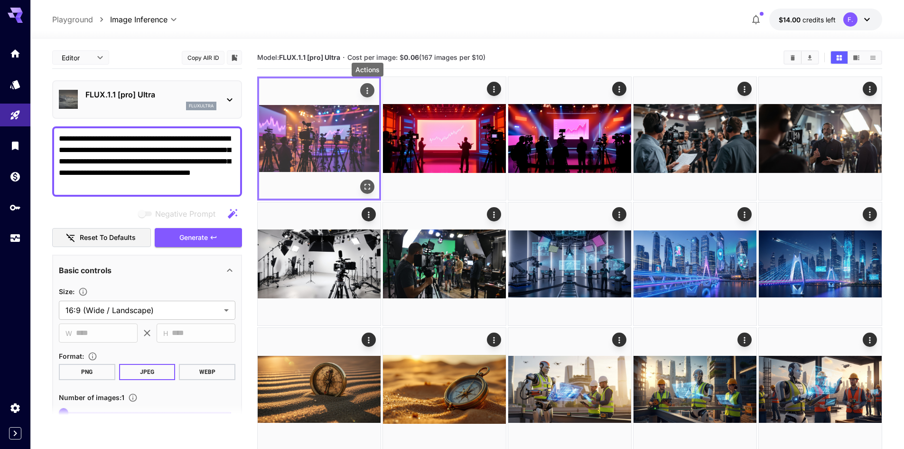
click at [366, 90] on icon "Actions" at bounding box center [367, 90] width 9 height 9
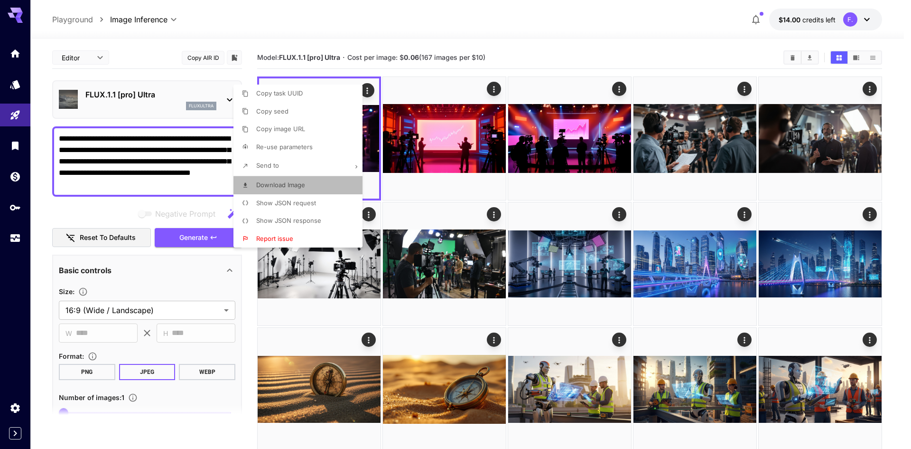
click at [291, 182] on span "Download Image" at bounding box center [280, 185] width 49 height 8
click at [198, 179] on div at bounding box center [455, 224] width 911 height 449
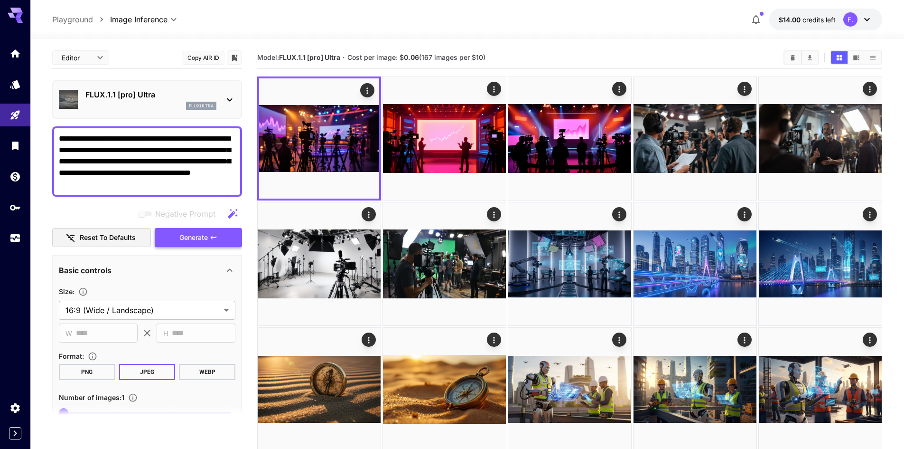
click at [200, 236] on span "Generate" at bounding box center [193, 238] width 28 height 12
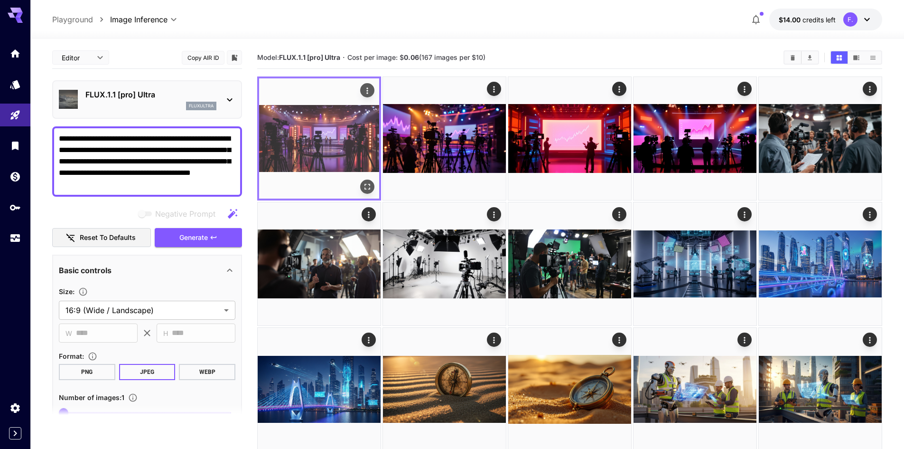
click at [334, 139] on img at bounding box center [319, 138] width 120 height 120
click at [359, 184] on img at bounding box center [319, 138] width 120 height 120
click at [366, 185] on icon "Open in fullscreen" at bounding box center [367, 186] width 9 height 9
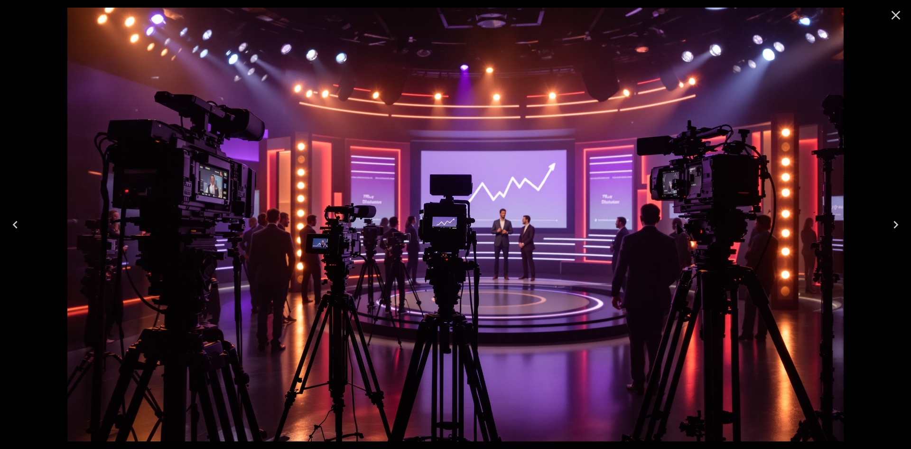
click at [893, 14] on icon "Close" at bounding box center [896, 15] width 15 height 15
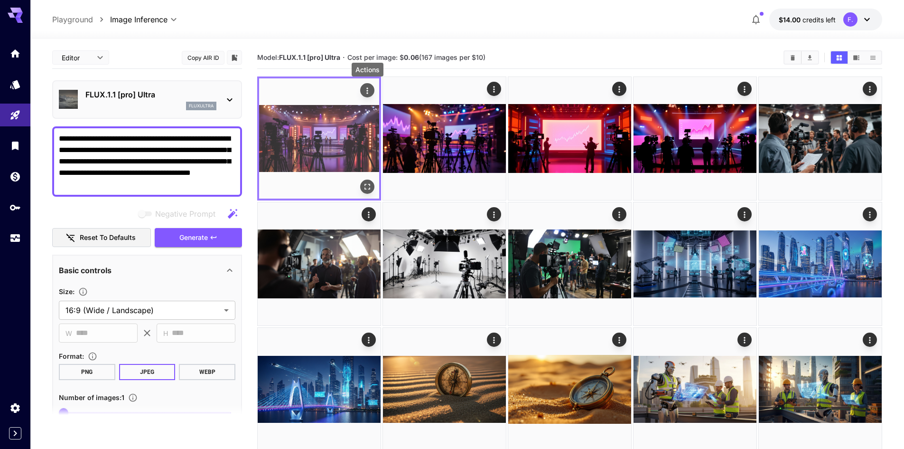
click at [367, 91] on icon "Actions" at bounding box center [366, 90] width 1 height 6
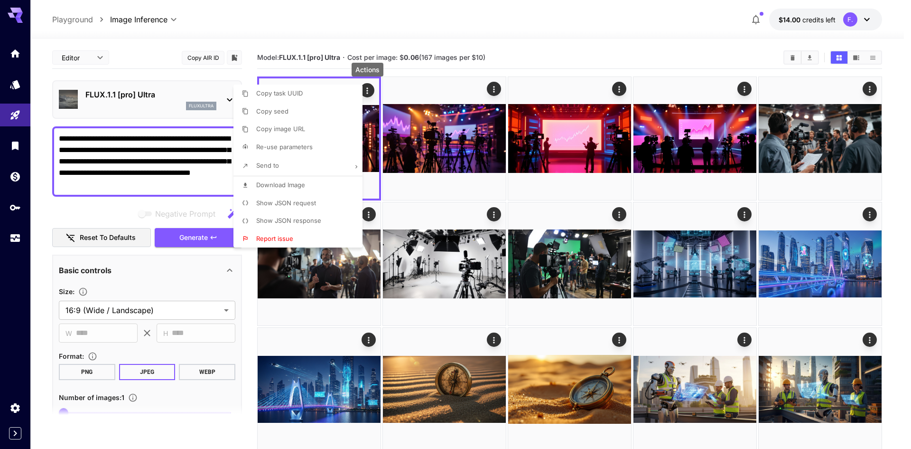
click at [274, 183] on span "Download Image" at bounding box center [280, 185] width 49 height 8
click at [201, 181] on div at bounding box center [455, 224] width 911 height 449
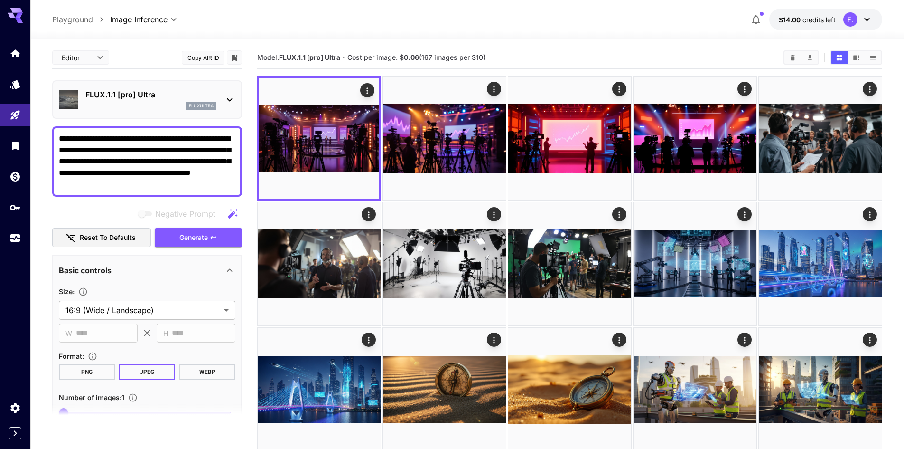
drag, startPoint x: 194, startPoint y: 184, endPoint x: 37, endPoint y: 129, distance: 166.7
paste textarea "***"
type textarea "**********"
click at [188, 235] on span "Generate" at bounding box center [193, 238] width 28 height 12
